Goal: Information Seeking & Learning: Check status

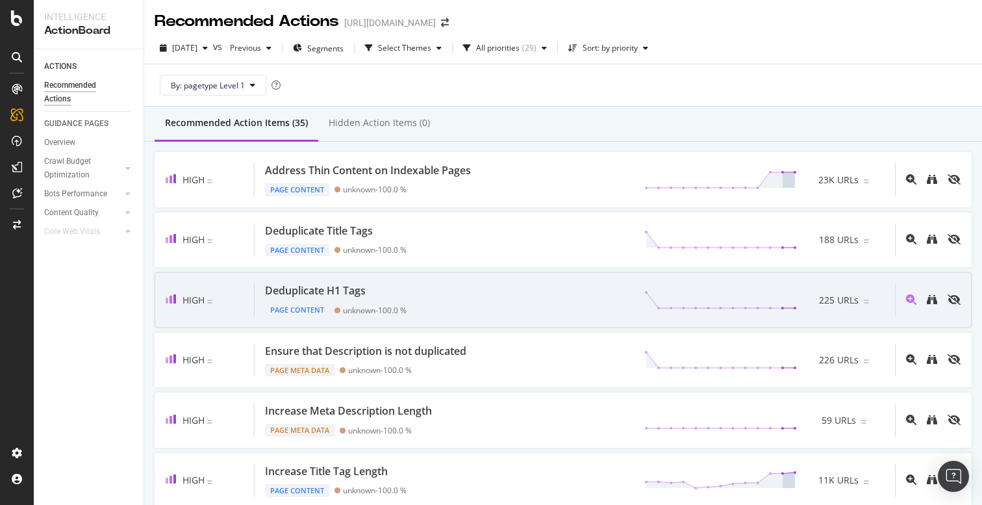
click at [560, 275] on div "High Deduplicate H1 Tags Page Content unknown - 100.0 % 225 URLs" at bounding box center [563, 299] width 817 height 55
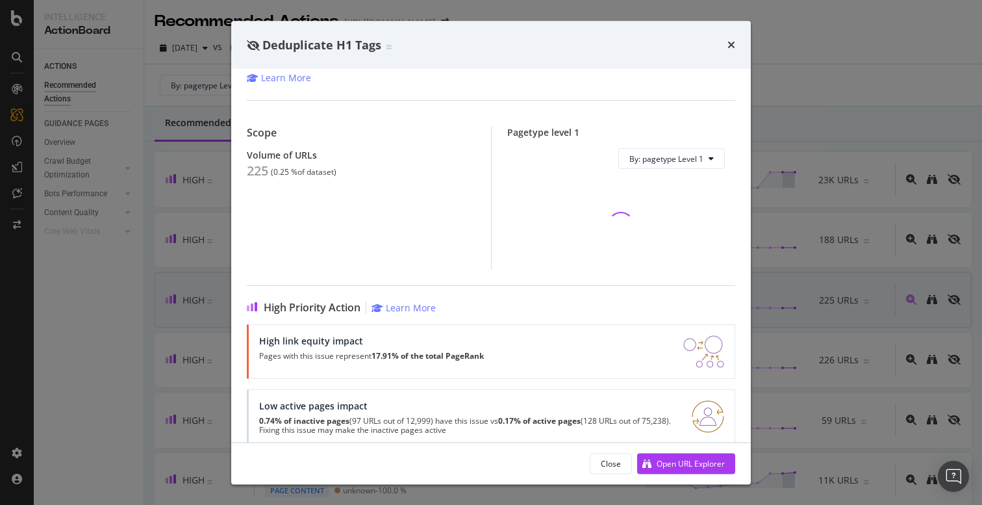
scroll to position [92, 0]
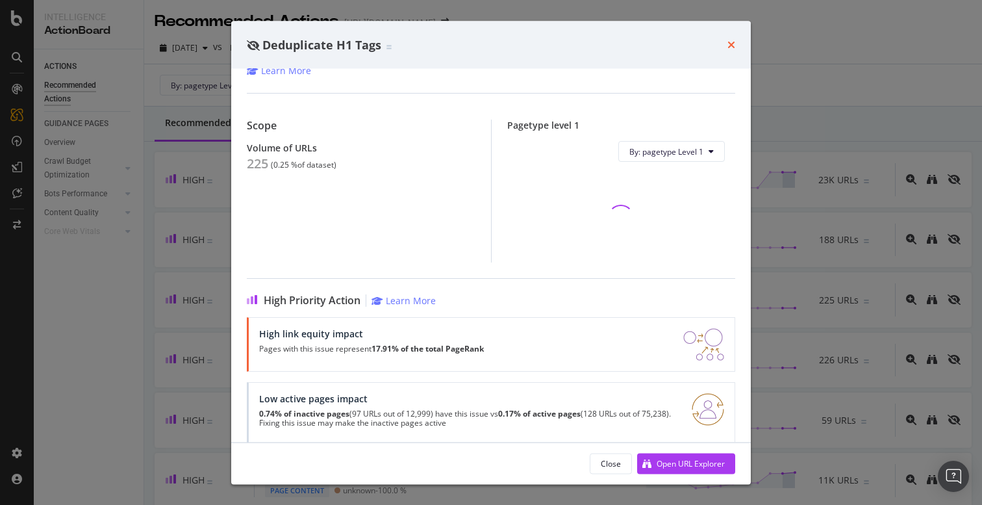
click at [730, 49] on icon "times" at bounding box center [732, 45] width 8 height 10
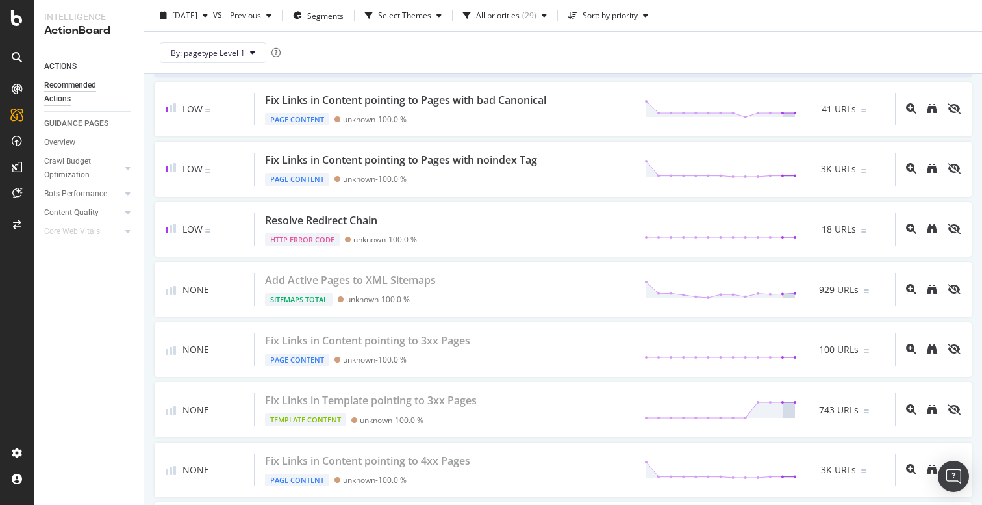
scroll to position [1803, 0]
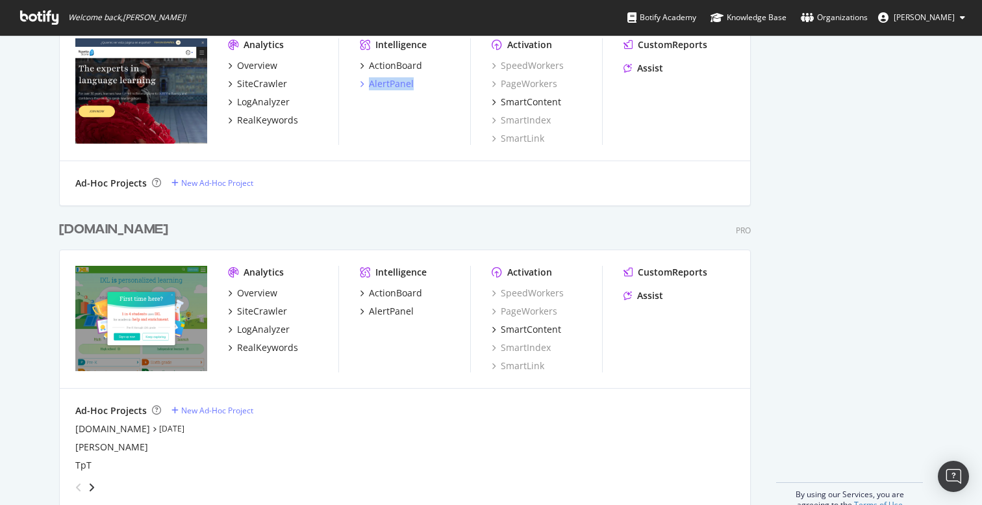
scroll to position [3332, 0]
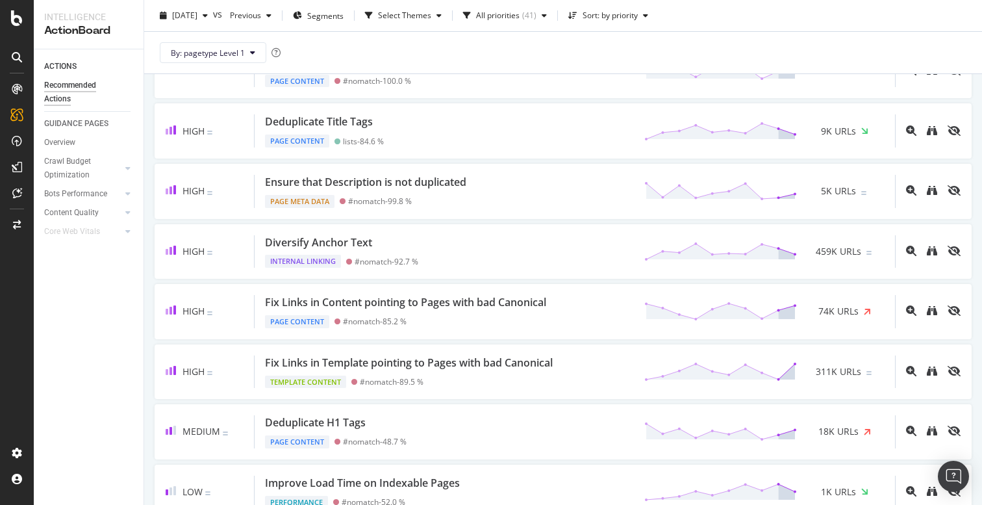
scroll to position [290, 0]
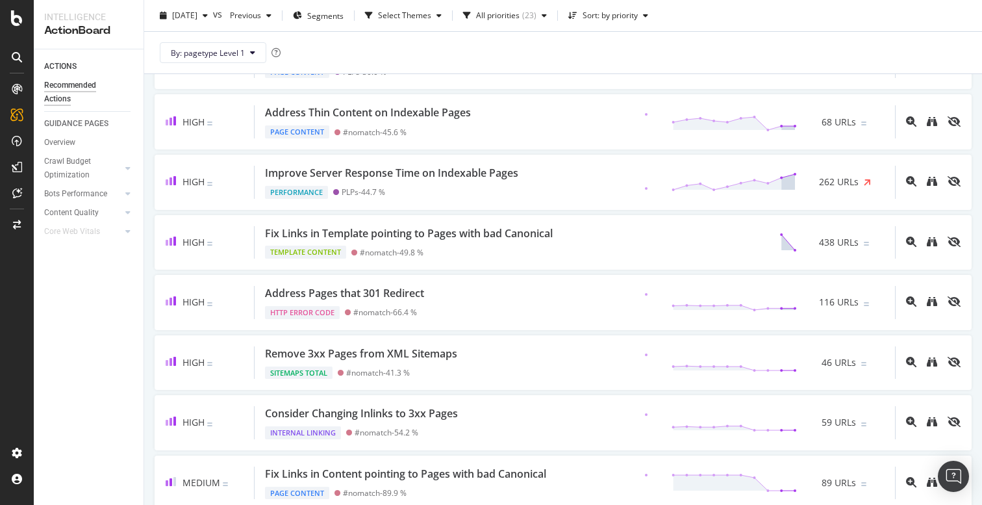
scroll to position [309, 0]
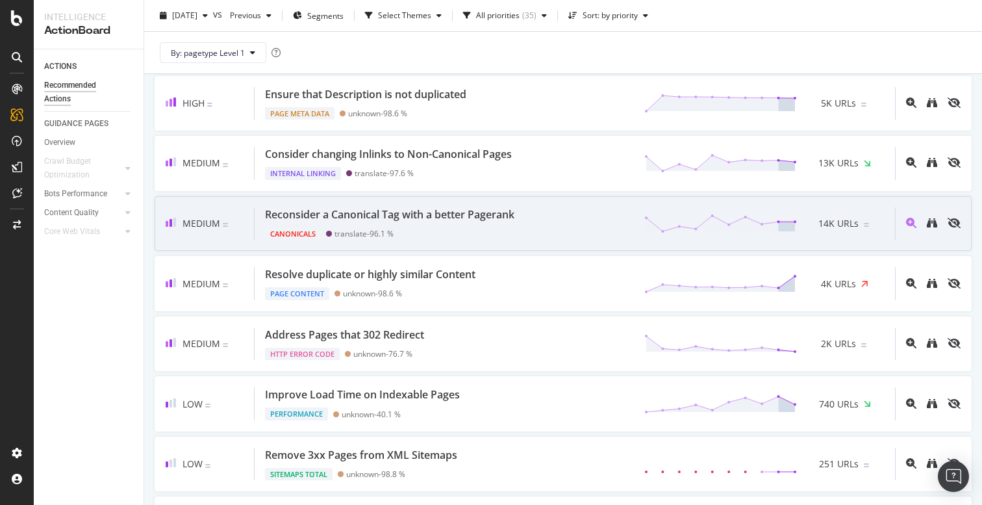
scroll to position [566, 0]
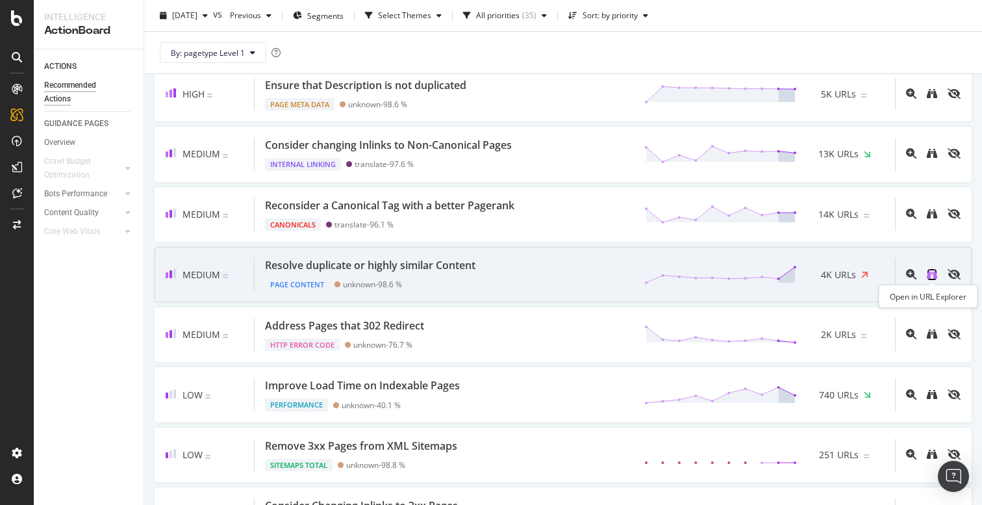
click at [935, 275] on icon "binoculars" at bounding box center [932, 274] width 10 height 10
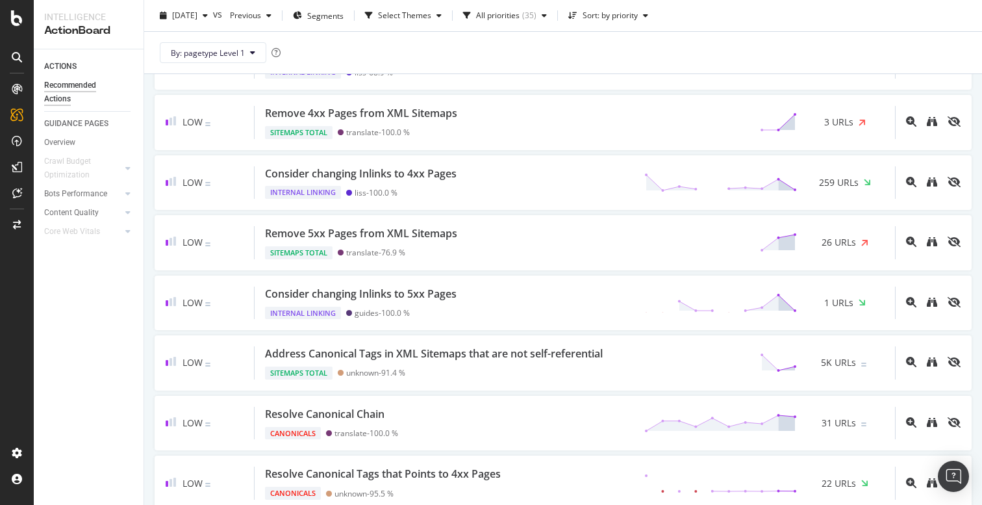
scroll to position [1032, 0]
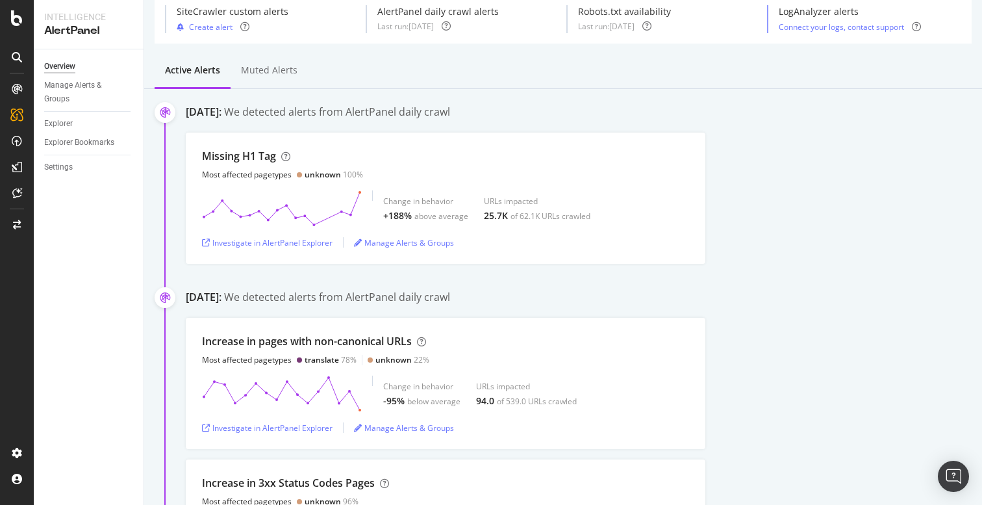
scroll to position [57, 0]
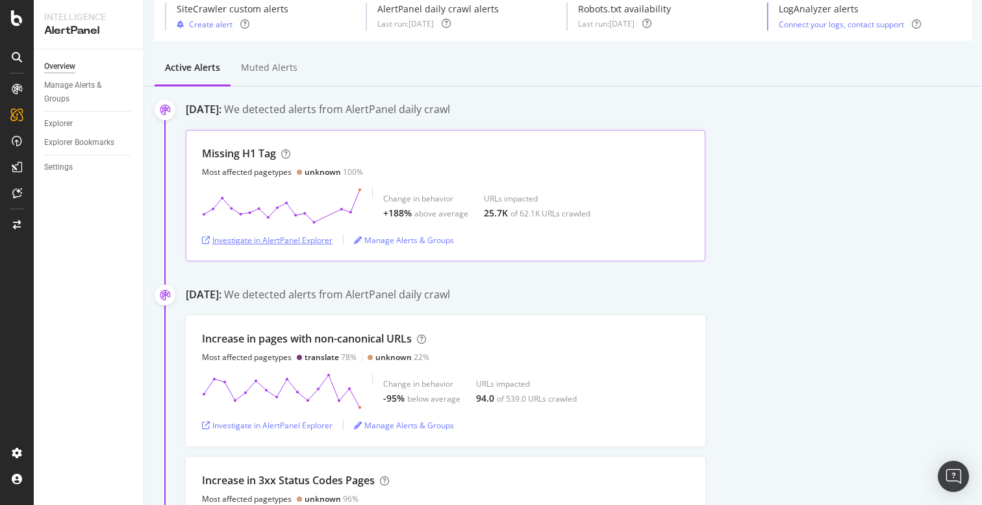
click at [303, 240] on div "Investigate in AlertPanel Explorer" at bounding box center [267, 240] width 131 height 11
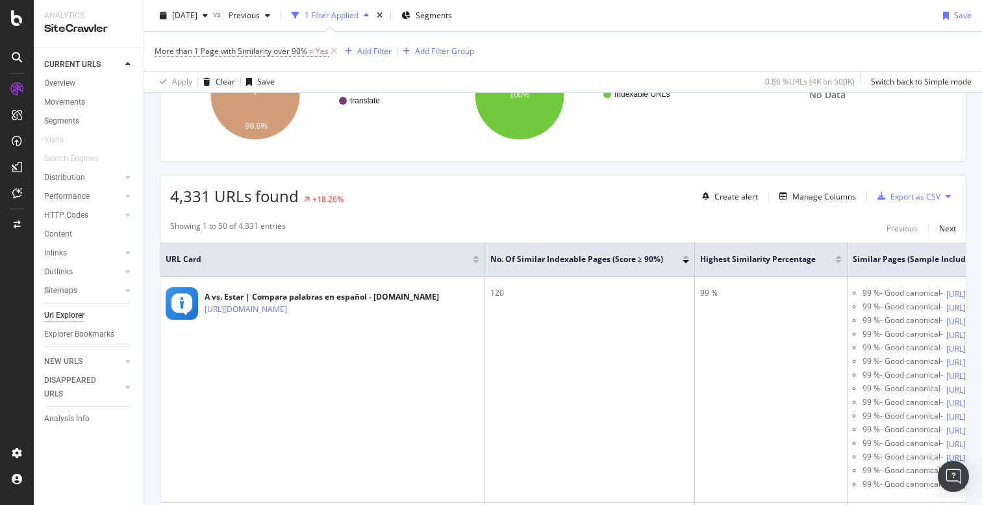
scroll to position [177, 0]
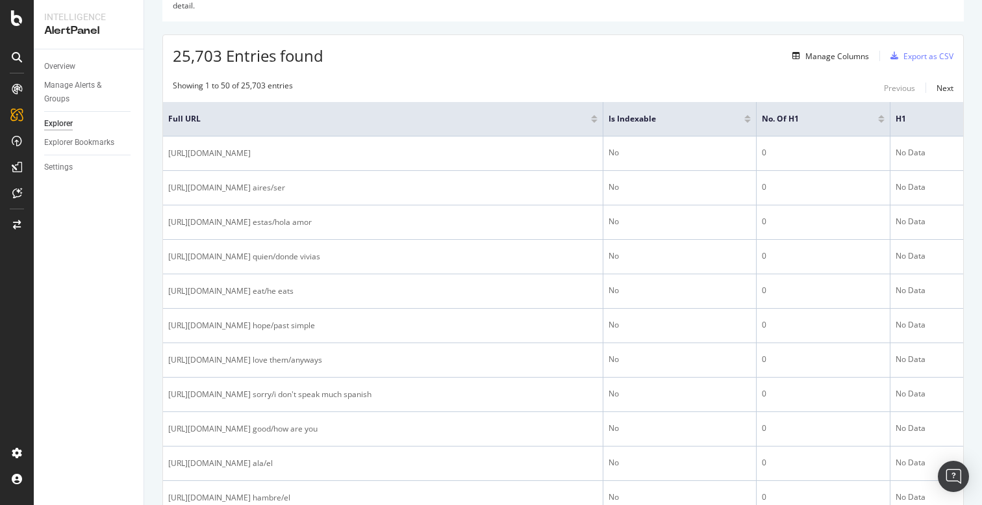
scroll to position [249, 0]
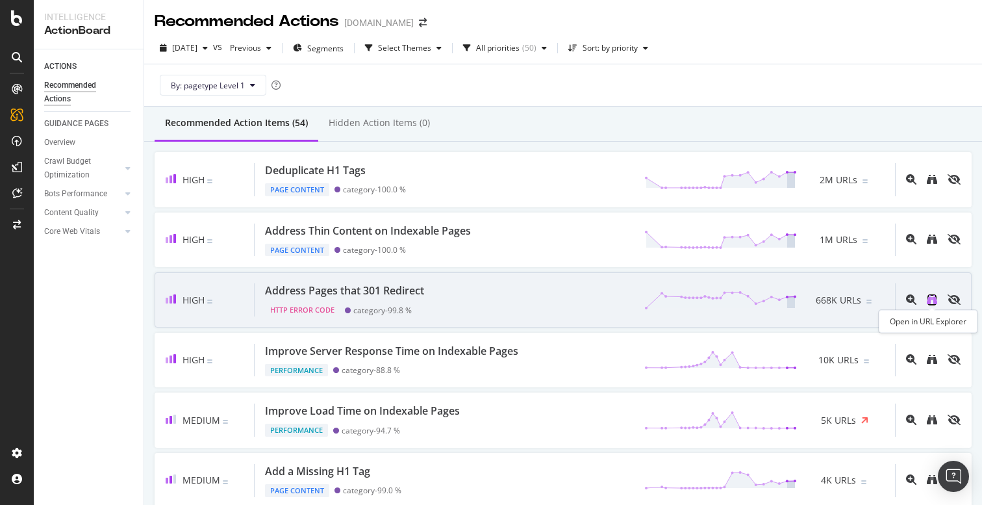
click at [931, 295] on icon "binoculars" at bounding box center [932, 299] width 10 height 10
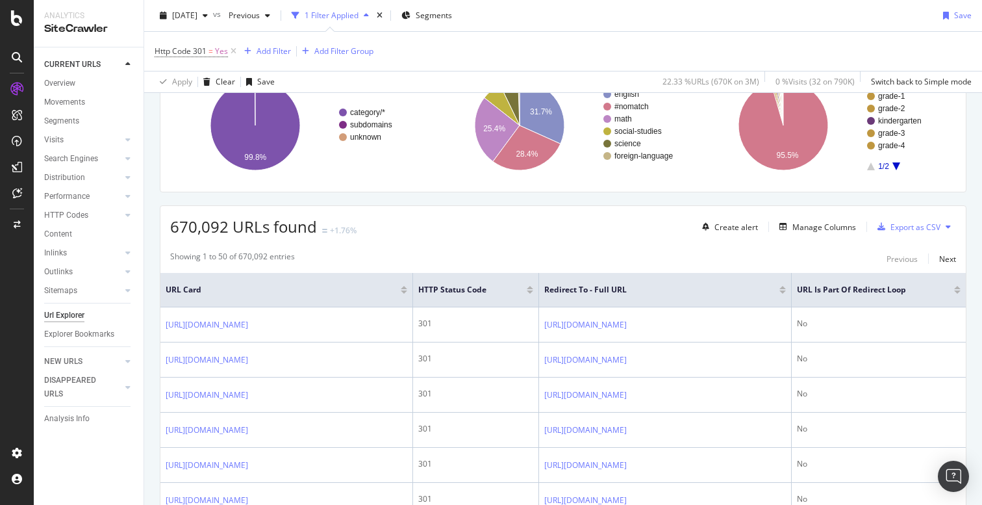
scroll to position [120, 0]
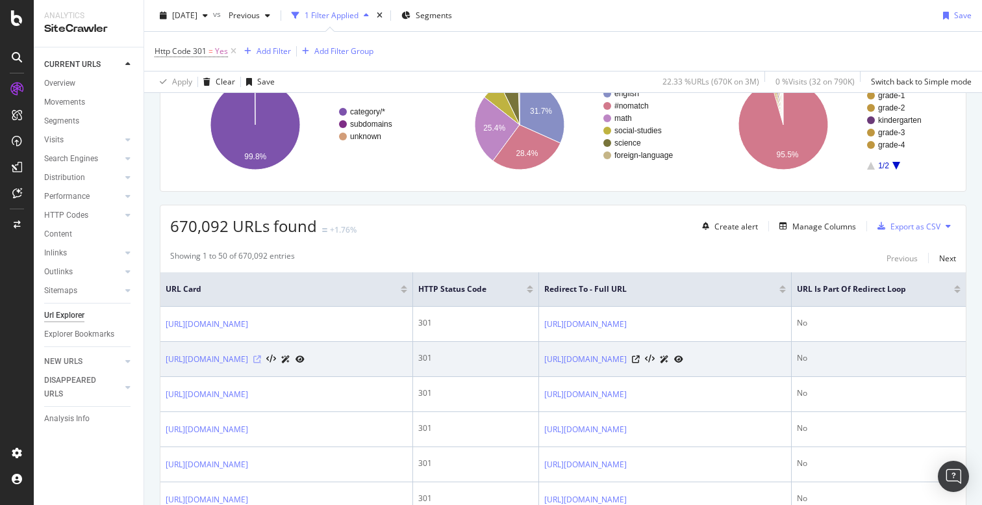
click at [261, 358] on icon at bounding box center [257, 359] width 8 height 8
click at [261, 355] on icon at bounding box center [257, 359] width 8 height 8
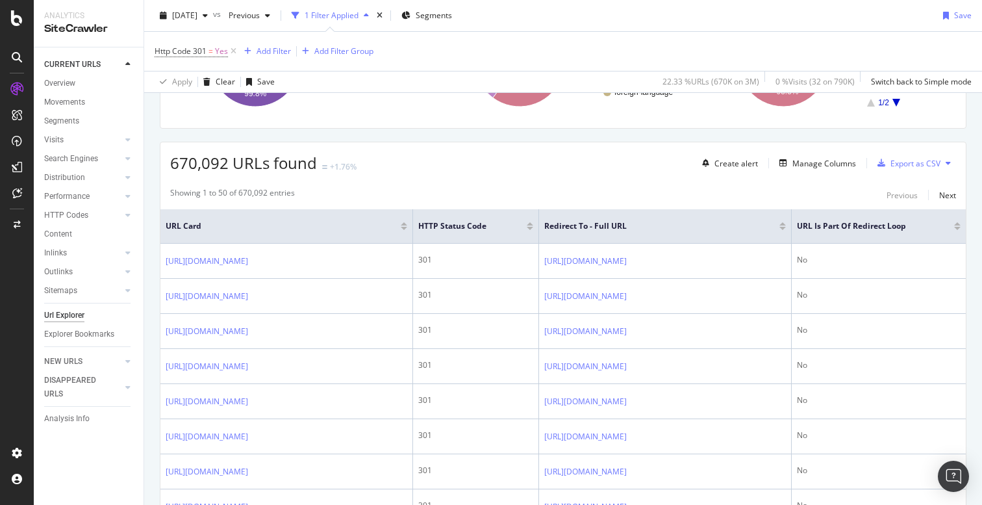
scroll to position [0, 0]
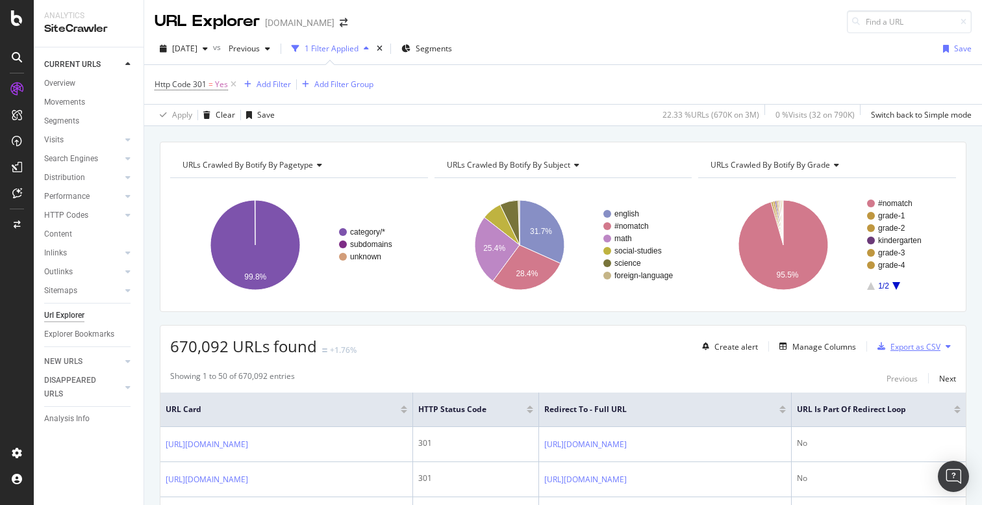
click at [916, 346] on div "Export as CSV" at bounding box center [916, 346] width 50 height 11
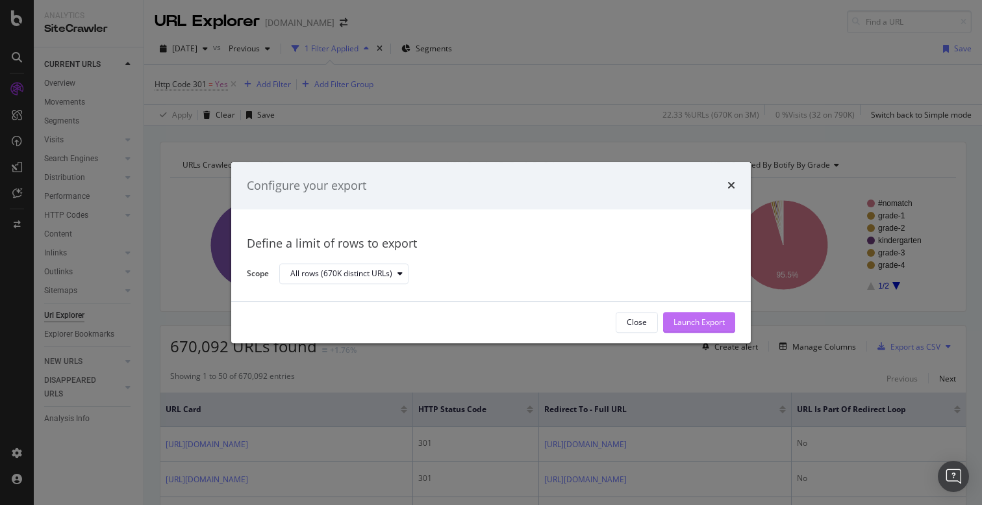
click at [674, 329] on div "Launch Export" at bounding box center [699, 321] width 51 height 19
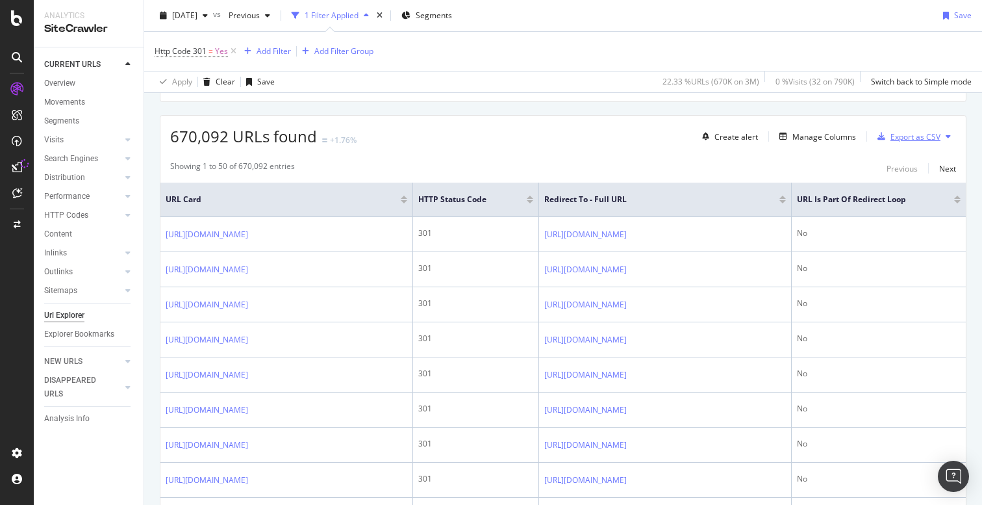
scroll to position [216, 0]
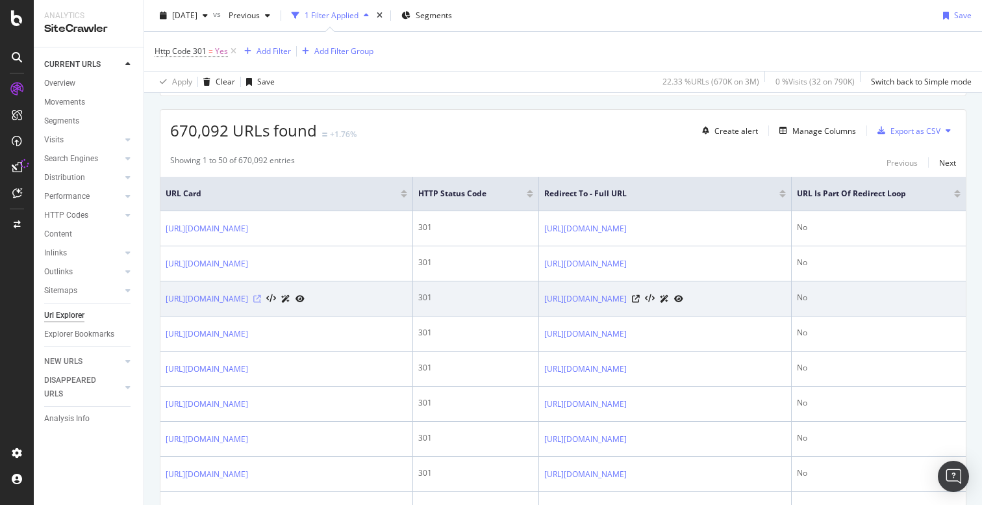
click at [261, 297] on icon at bounding box center [257, 299] width 8 height 8
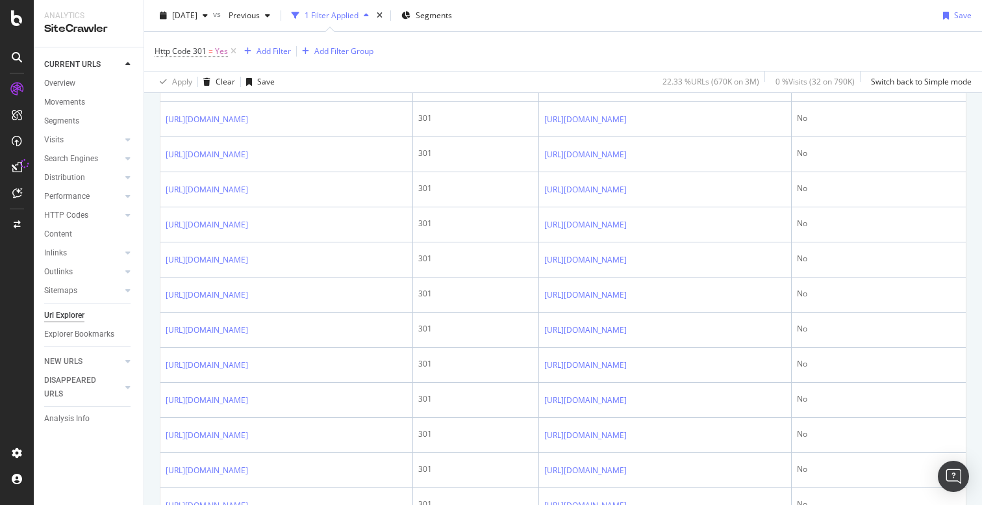
scroll to position [607, 0]
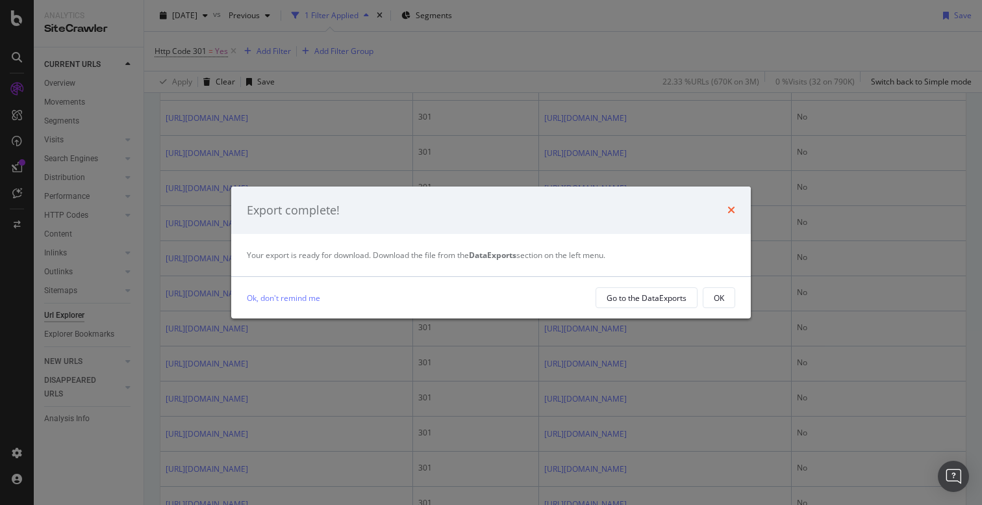
click at [730, 206] on icon "times" at bounding box center [732, 210] width 8 height 10
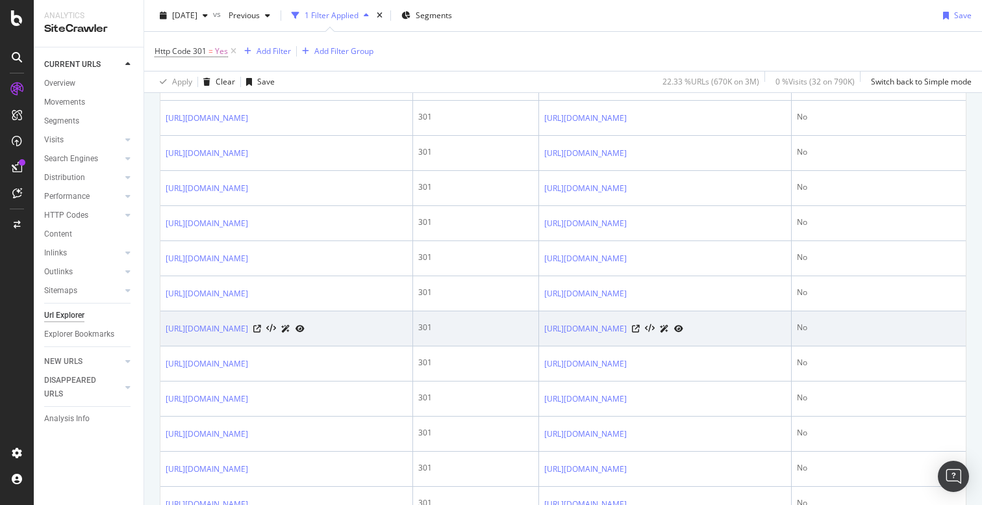
scroll to position [629, 0]
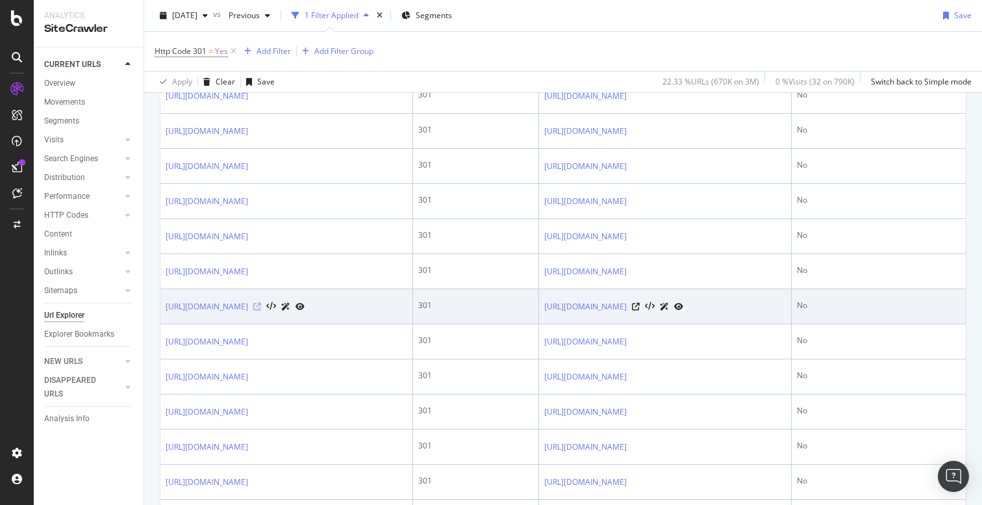
click at [261, 311] on icon at bounding box center [257, 307] width 8 height 8
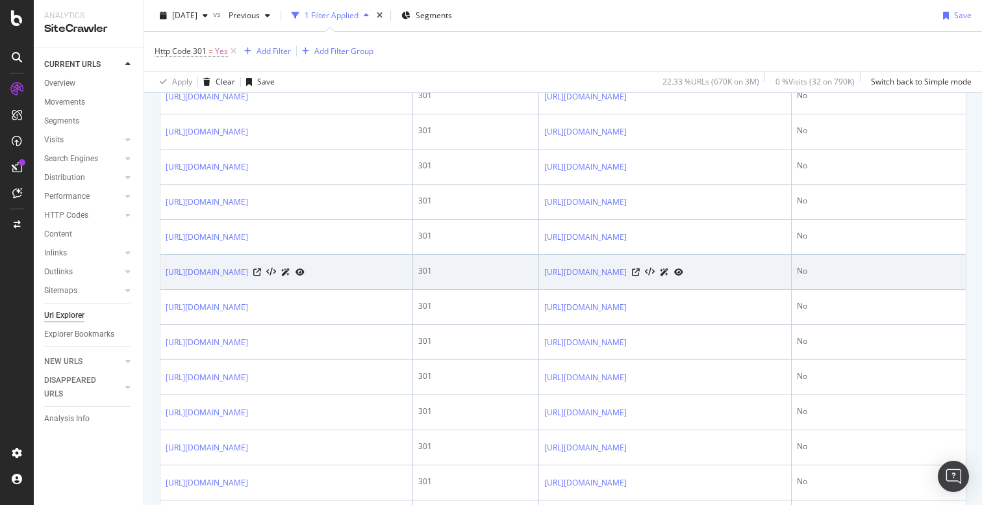
scroll to position [767, 0]
click at [261, 278] on icon at bounding box center [257, 274] width 8 height 8
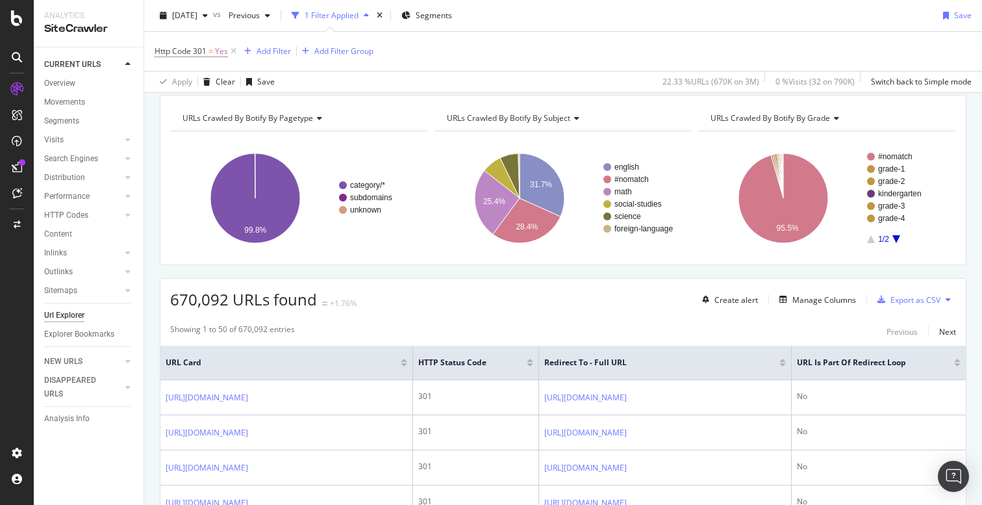
scroll to position [0, 0]
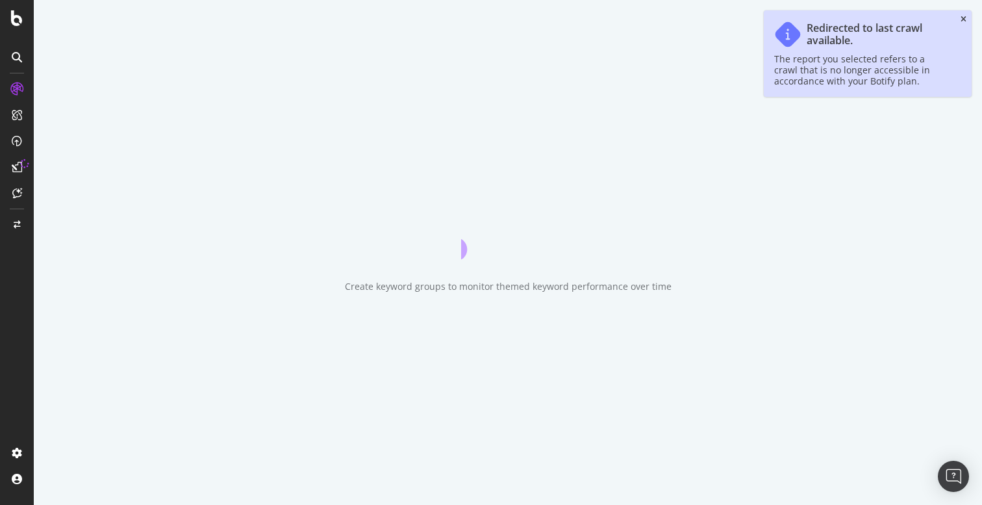
click at [964, 18] on icon "close toast" at bounding box center [964, 20] width 6 height 8
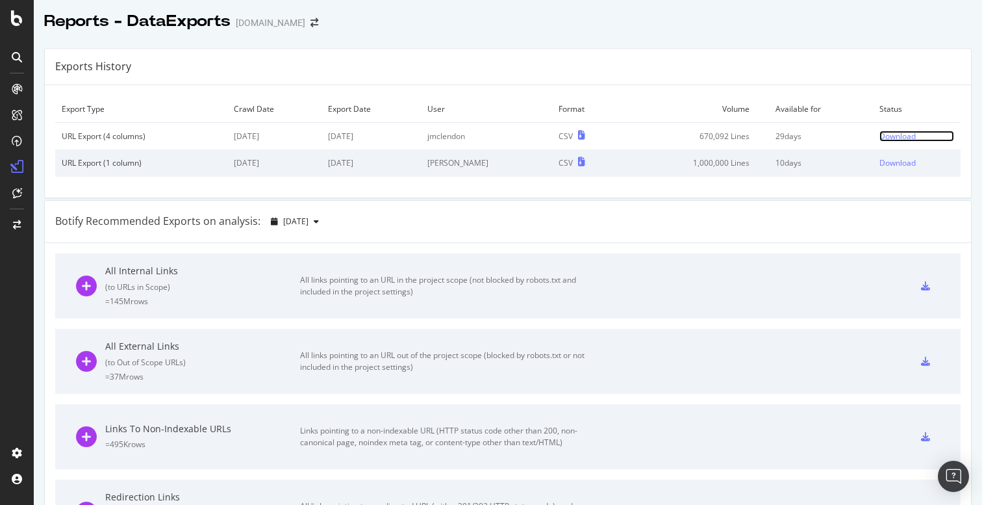
click at [900, 136] on div "Download" at bounding box center [898, 136] width 36 height 11
click at [537, 220] on div "Botify Recommended Exports on analysis: 2025 Sep. 21st" at bounding box center [508, 222] width 926 height 42
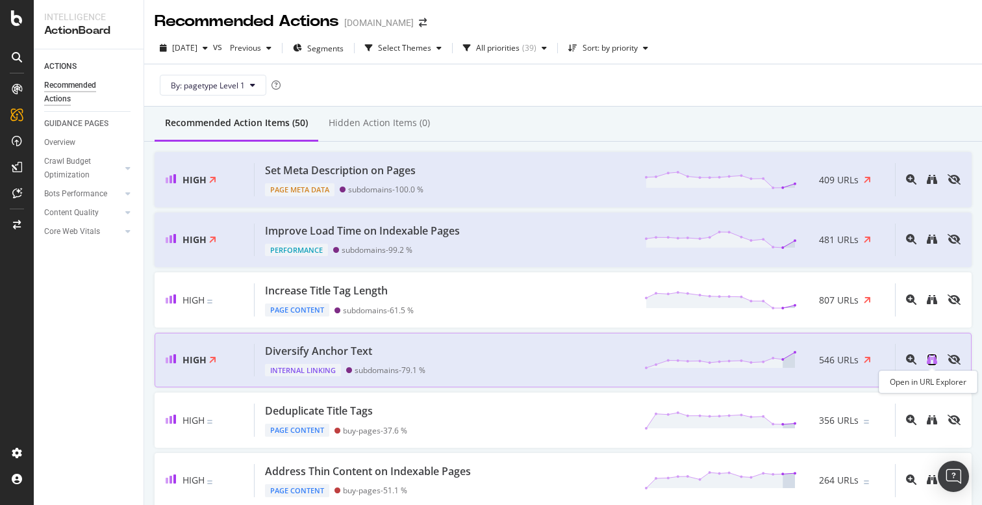
click at [932, 362] on icon "binoculars" at bounding box center [932, 359] width 10 height 10
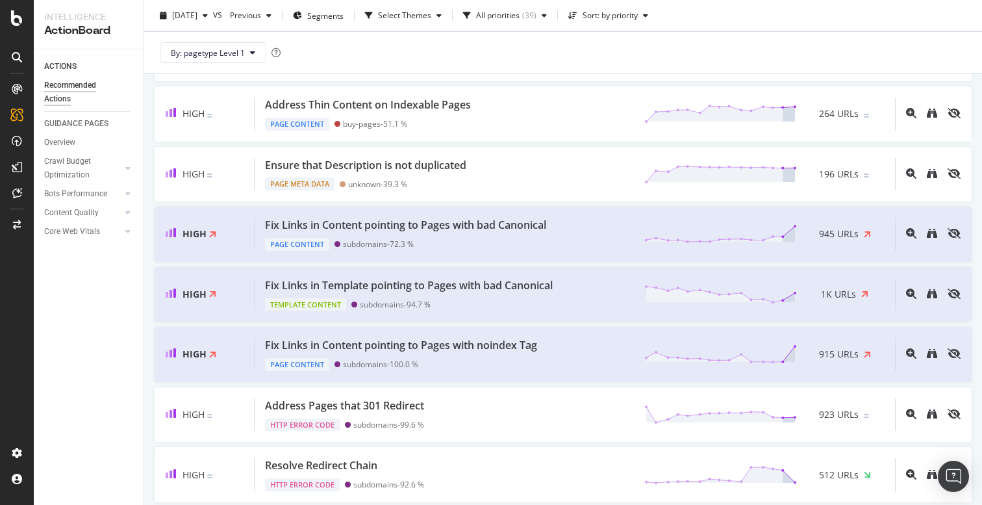
scroll to position [383, 0]
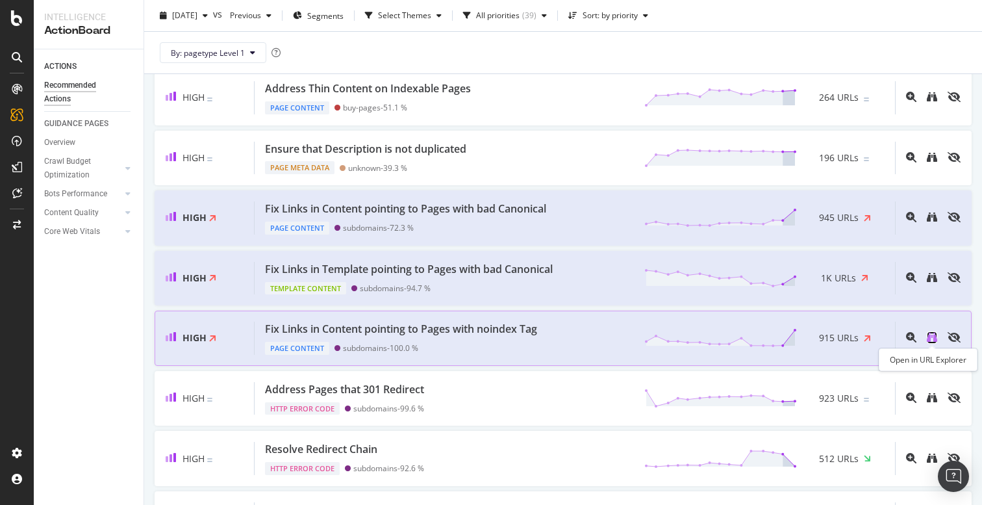
click at [933, 336] on icon "binoculars" at bounding box center [932, 337] width 10 height 10
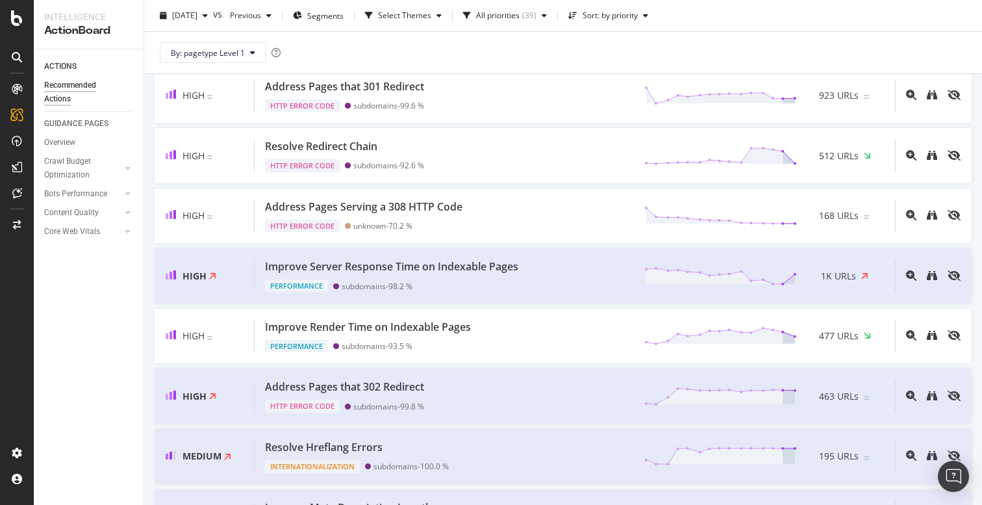
scroll to position [691, 0]
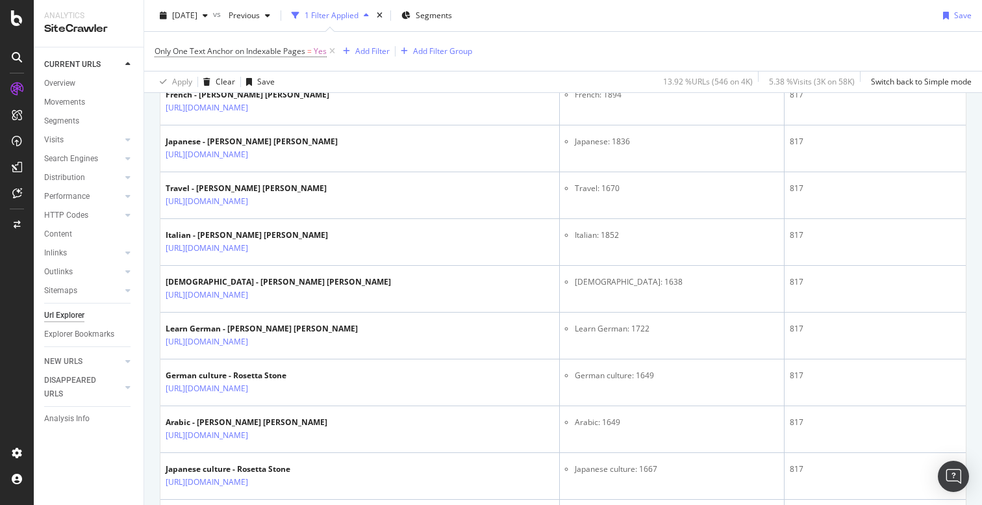
scroll to position [960, 0]
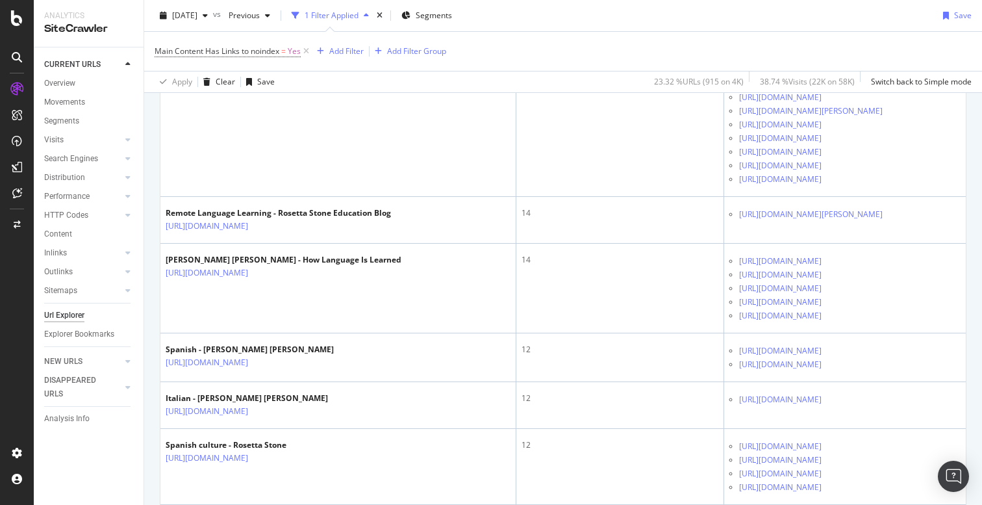
scroll to position [1056, 0]
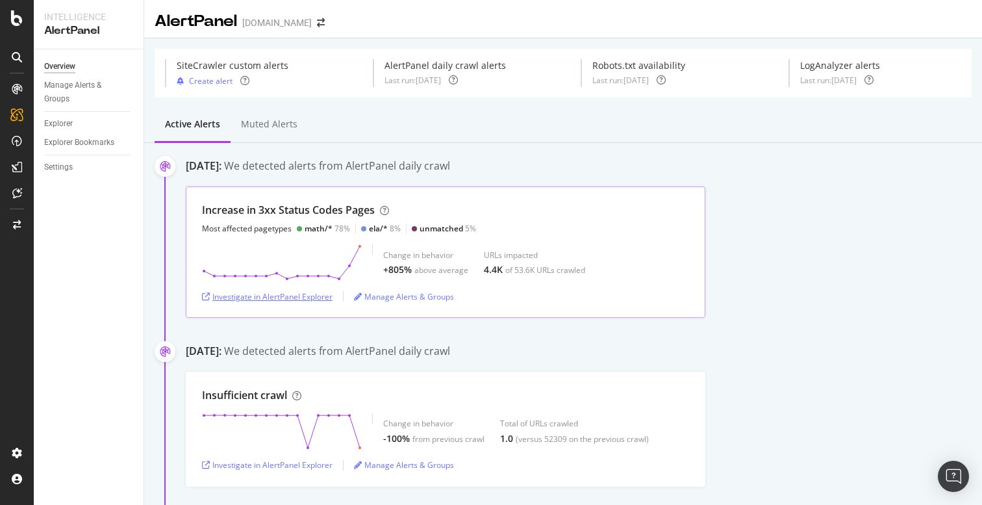
click at [285, 301] on div "Investigate in AlertPanel Explorer" at bounding box center [267, 296] width 131 height 11
